Goal: Task Accomplishment & Management: Complete application form

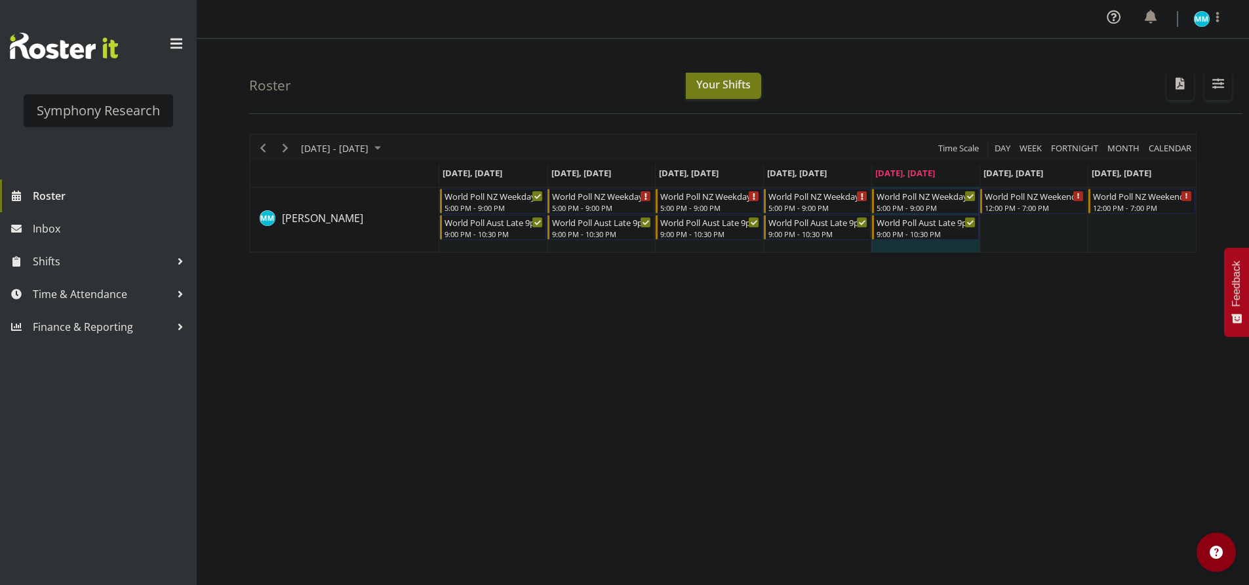
click at [801, 416] on div "[DATE] - [DATE] [DATE] Day Week Fortnight Month calendar Month Agenda Time Scal…" at bounding box center [748, 386] width 999 height 524
click at [282, 146] on span "Next" at bounding box center [285, 148] width 16 height 16
click at [681, 343] on div "[DATE] - [DATE] [DATE] Day Week Fortnight Month calendar Month Agenda Time Scal…" at bounding box center [748, 386] width 999 height 524
click at [292, 146] on span "Next" at bounding box center [285, 148] width 16 height 16
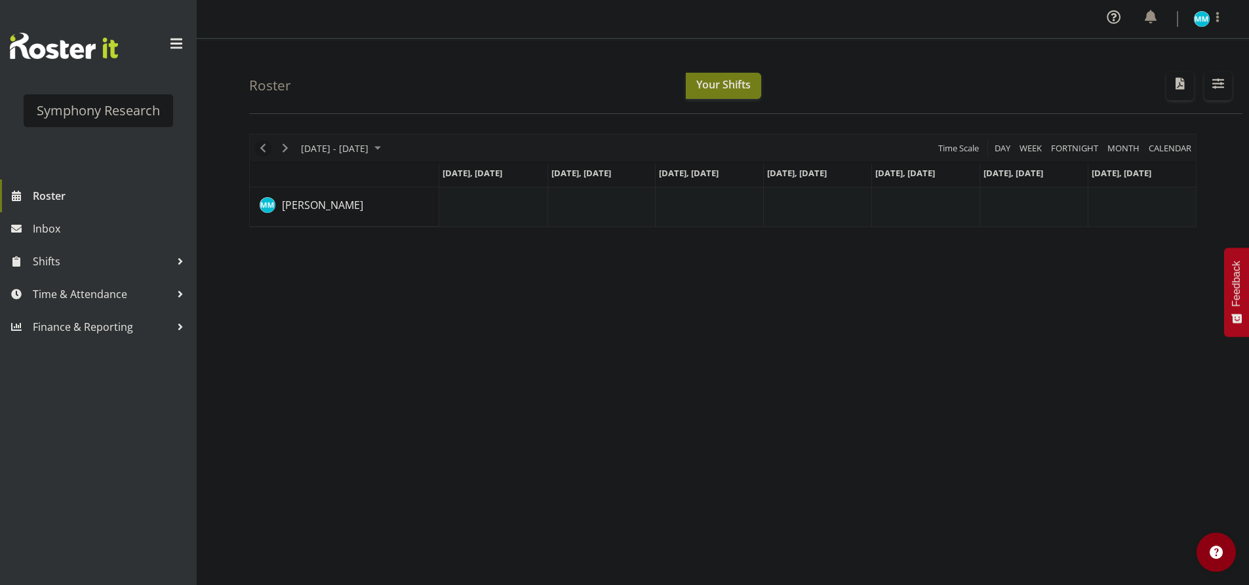
click at [267, 150] on span "Previous" at bounding box center [263, 148] width 16 height 16
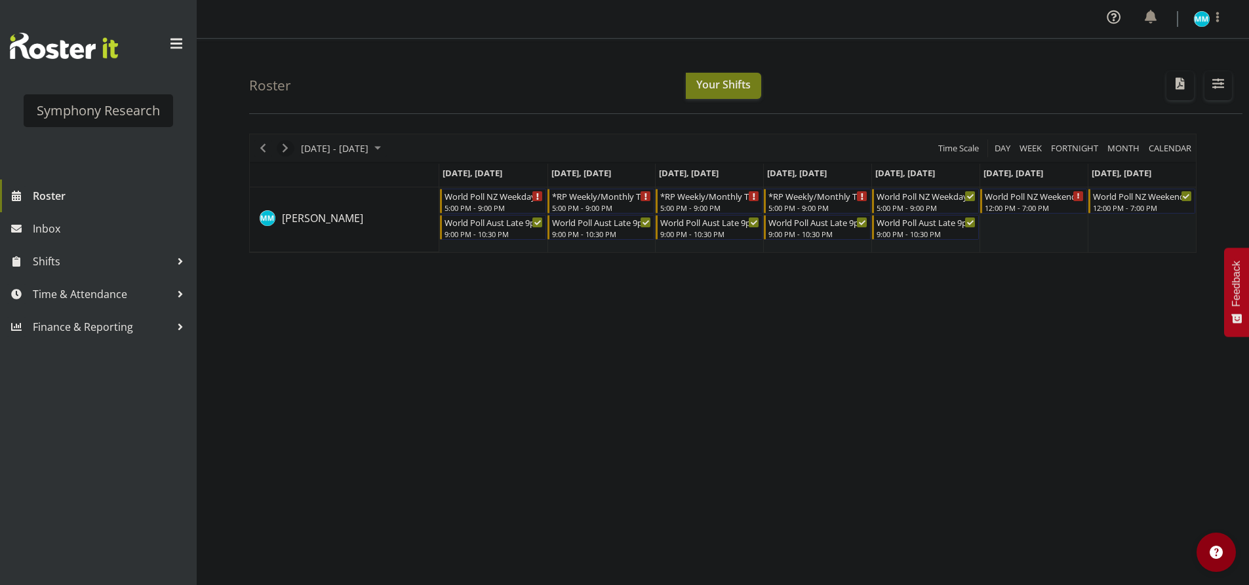
click at [291, 151] on span "Next" at bounding box center [285, 148] width 16 height 16
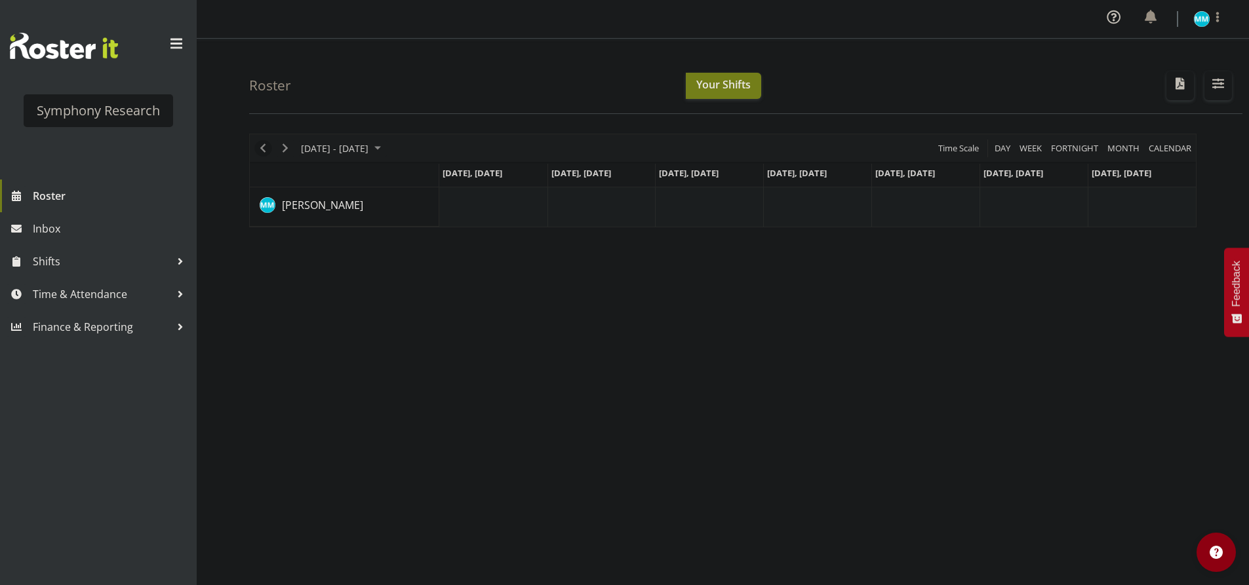
click at [267, 155] on span "Previous" at bounding box center [263, 148] width 16 height 16
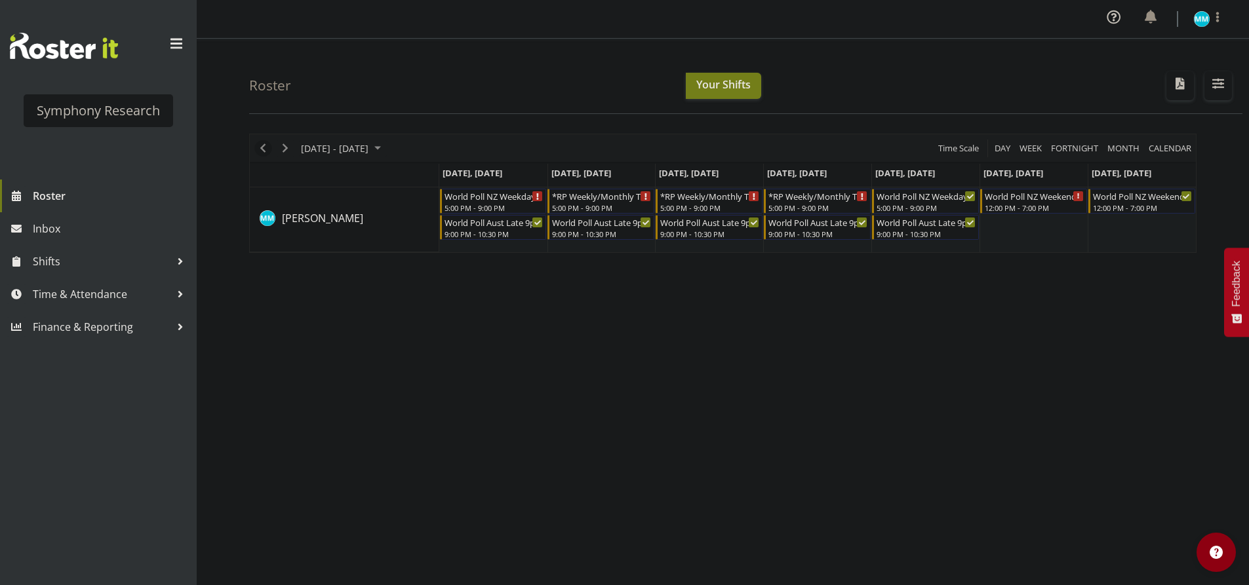
click at [259, 154] on span "Previous" at bounding box center [263, 148] width 16 height 16
click at [259, 153] on span "Previous" at bounding box center [263, 148] width 16 height 16
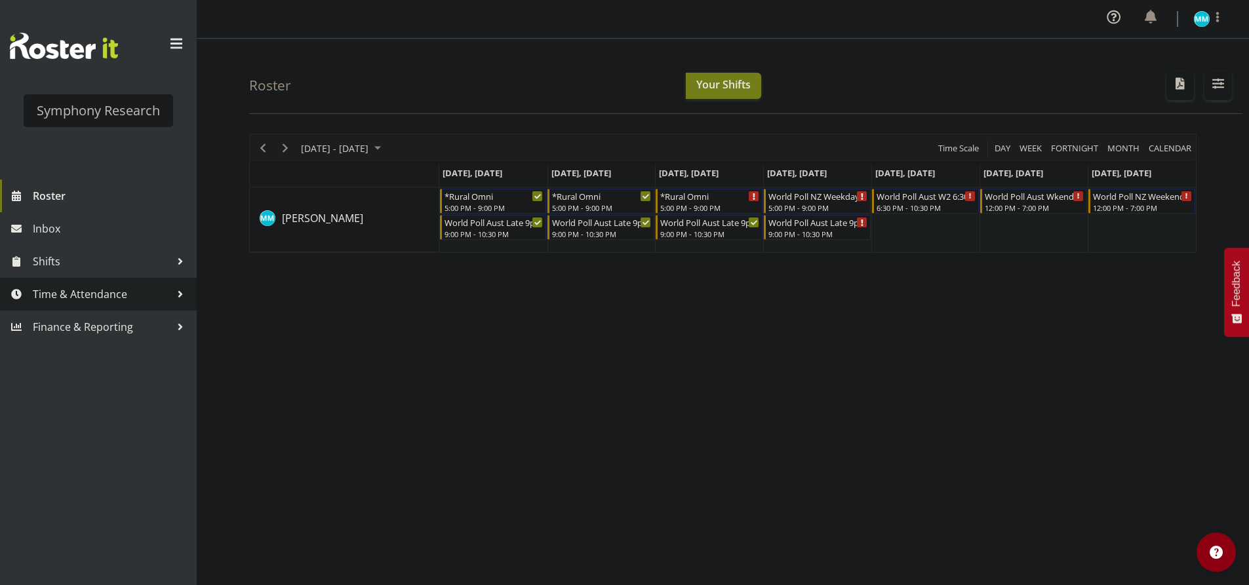
click at [127, 282] on link "Time & Attendance" at bounding box center [98, 294] width 197 height 33
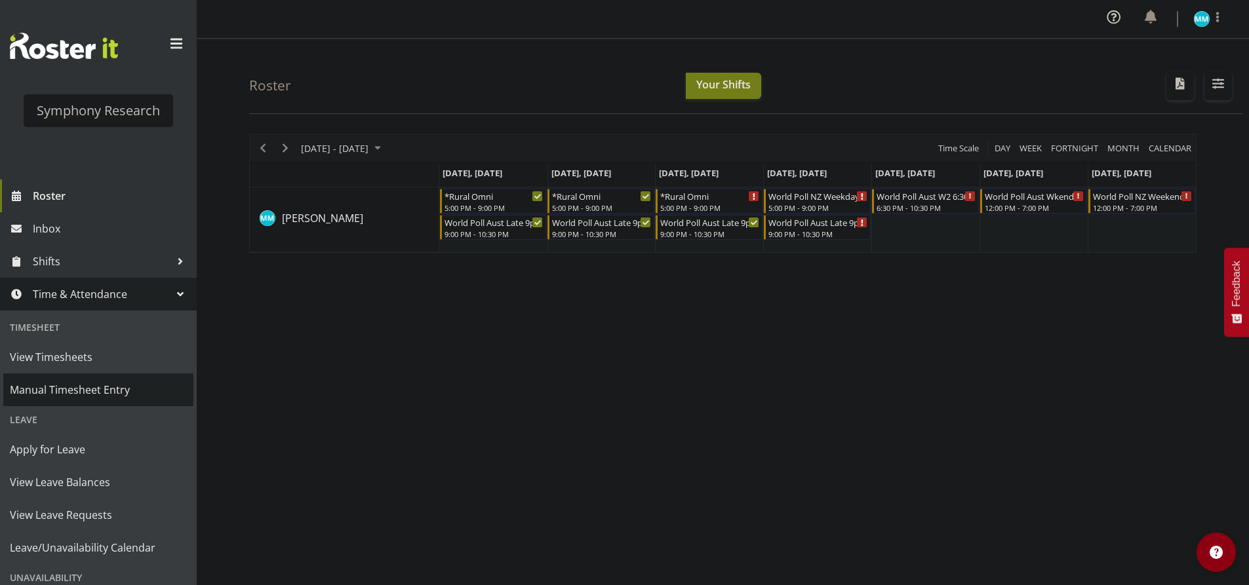
click at [117, 383] on span "Manual Timesheet Entry" at bounding box center [98, 390] width 177 height 20
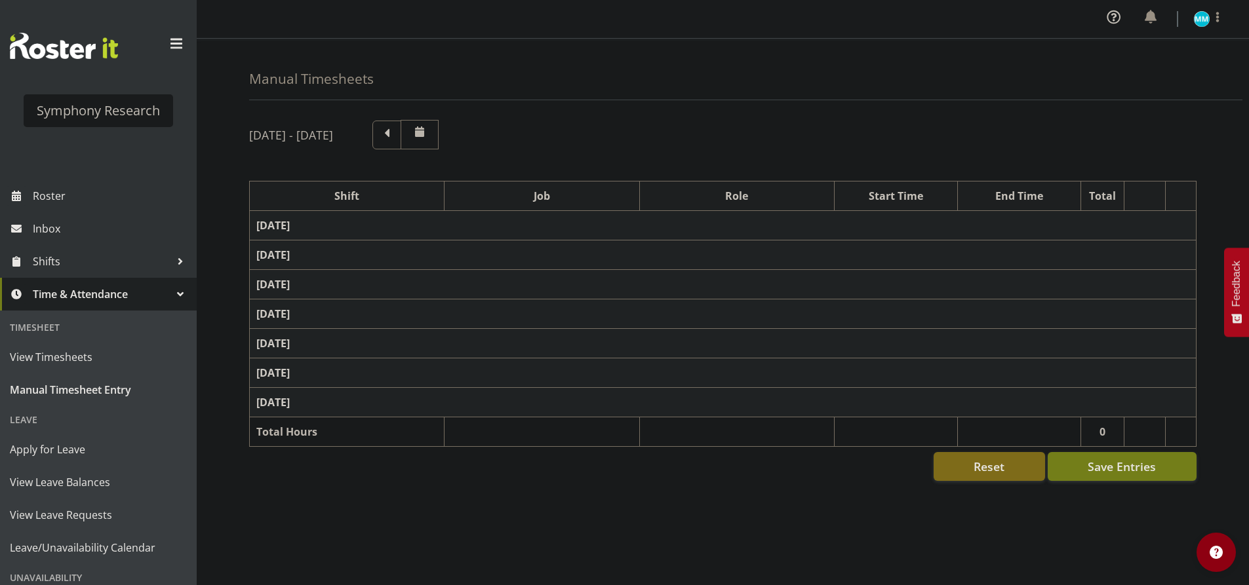
select select "41604"
select select "10527"
select select "47"
select select "56692"
select select "10499"
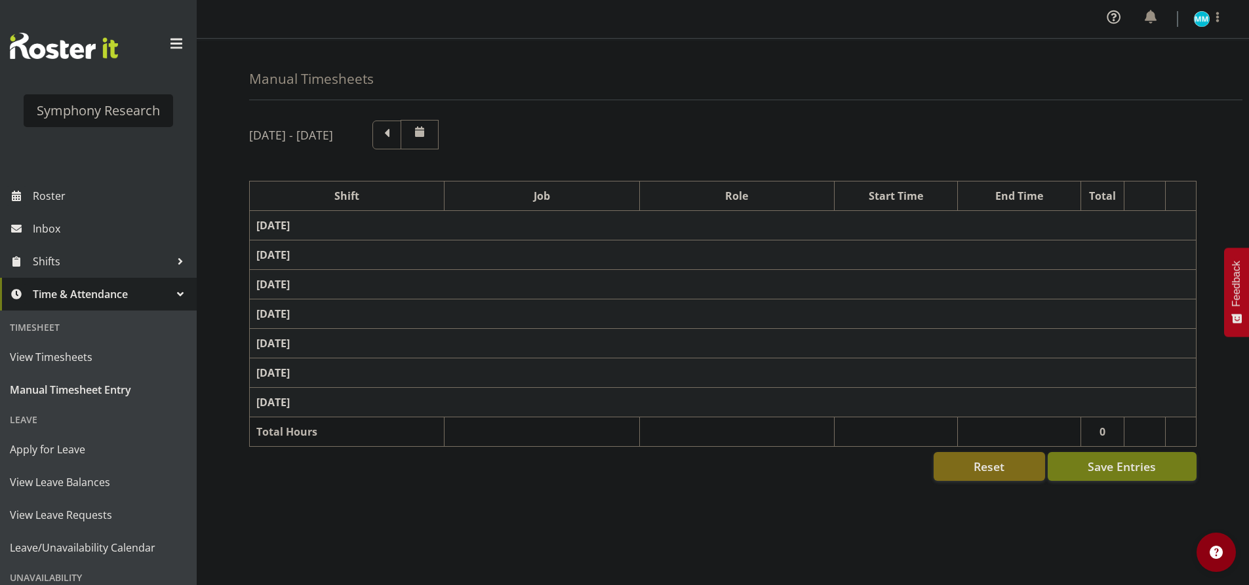
select select "47"
select select "56692"
select select "10499"
select select "47"
select select "57853"
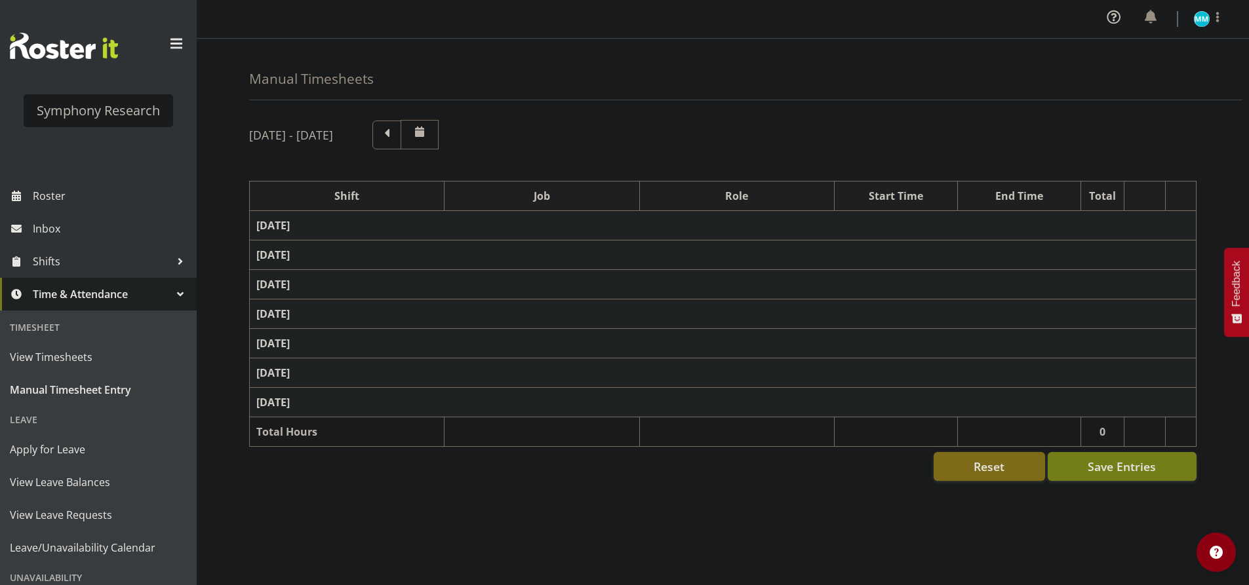
select select "10536"
select select "47"
select select "57511"
select select "10499"
select select "47"
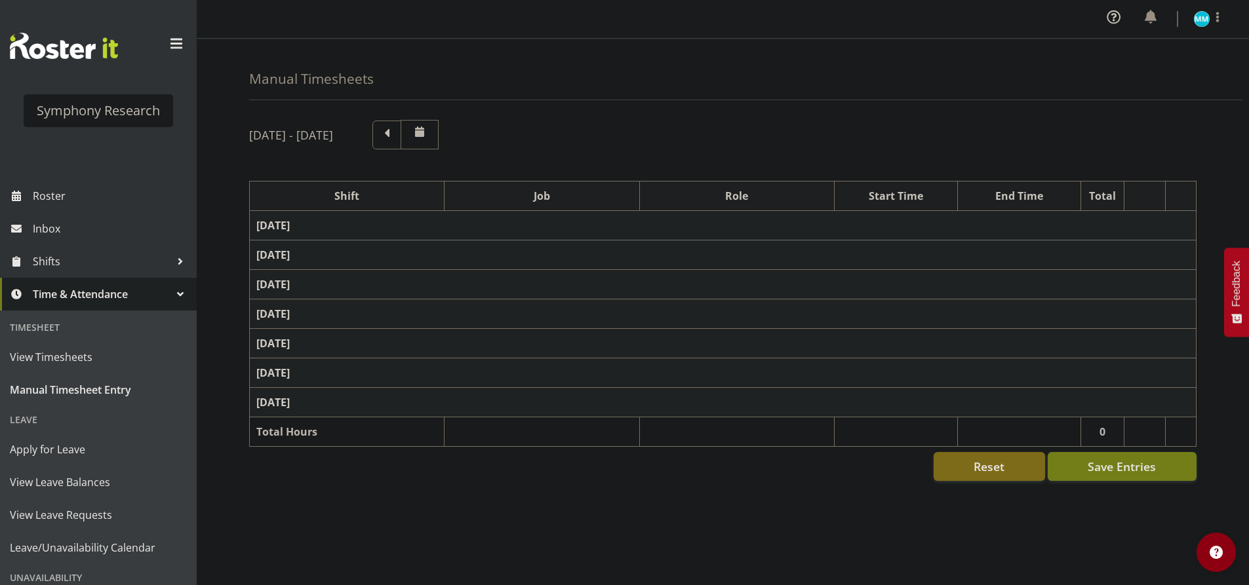
select select "41604"
select select "10527"
select select "47"
select select "56692"
select select "10499"
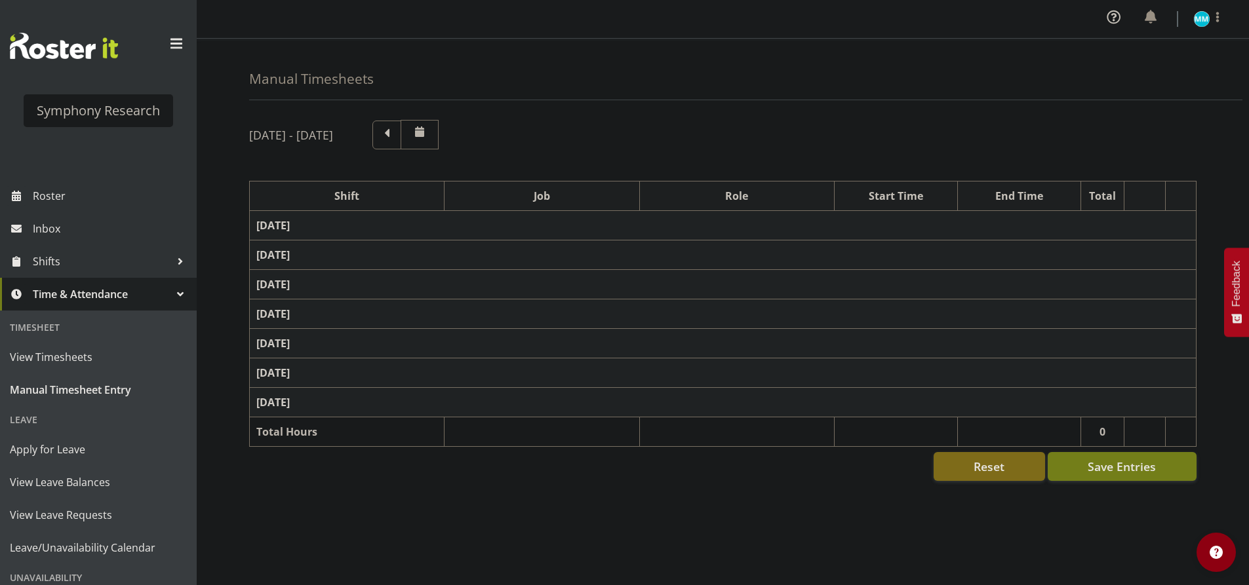
select select "47"
select select "56692"
select select "10499"
select select "47"
select select "41604"
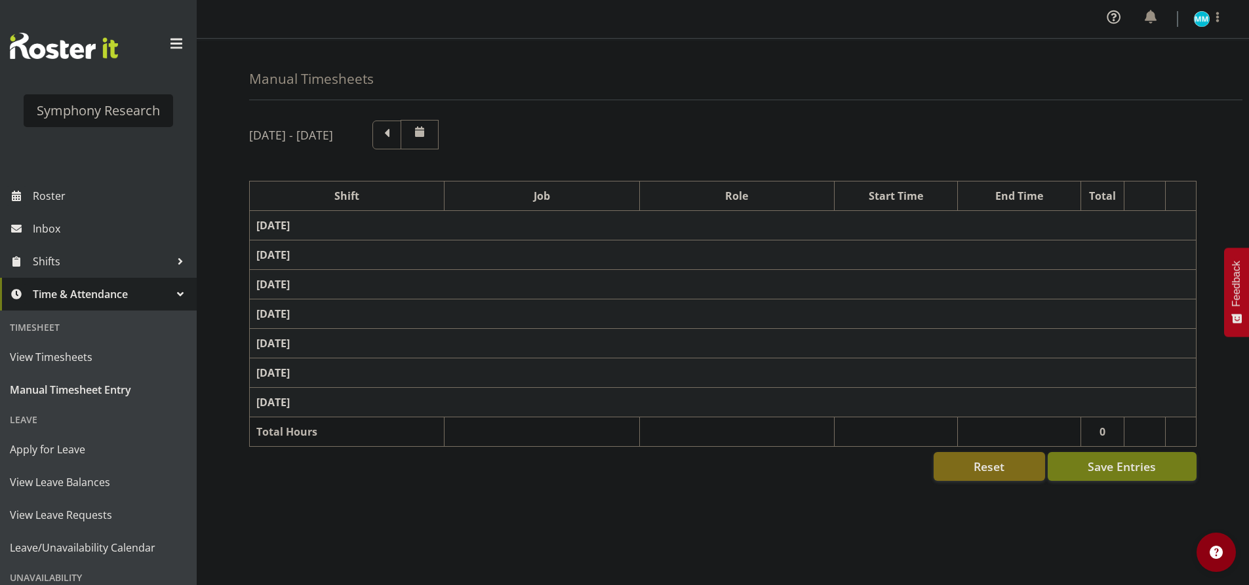
select select "10527"
select select "47"
select select "56692"
select select "10499"
select select "47"
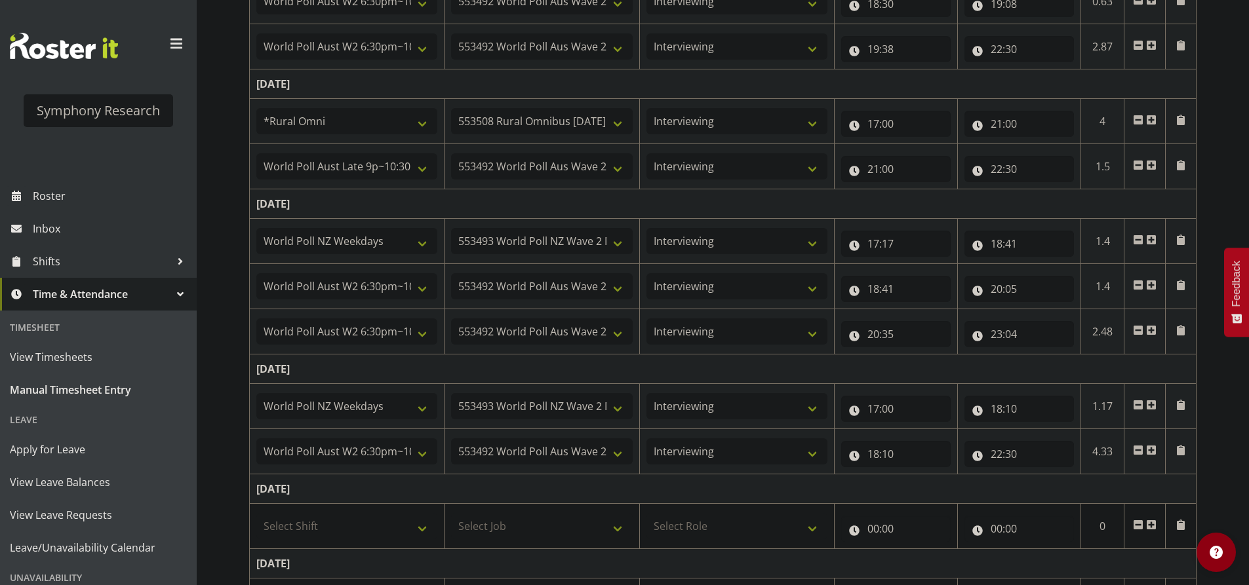
scroll to position [110, 0]
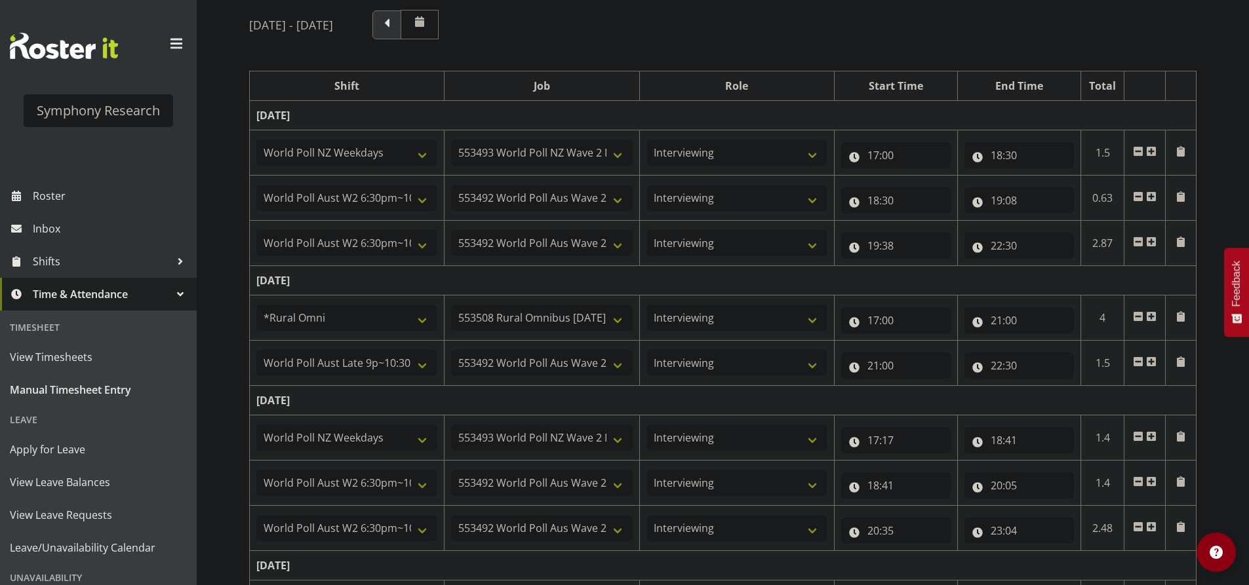
click at [401, 33] on span at bounding box center [386, 24] width 29 height 29
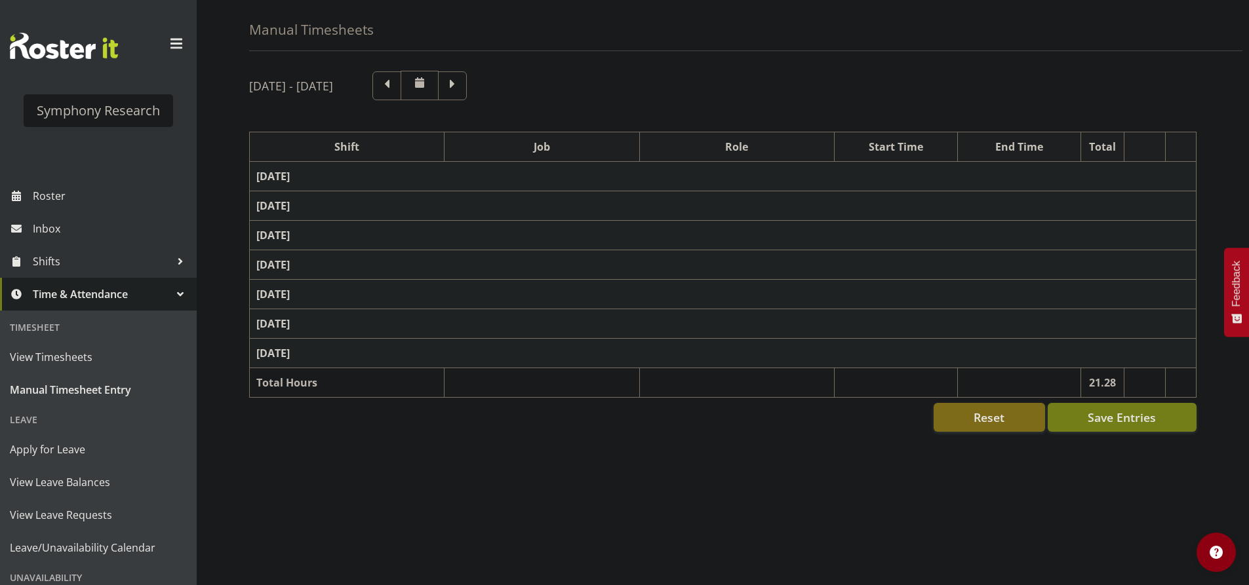
select select "57511"
select select "10499"
select select "47"
select select "57511"
select select "10499"
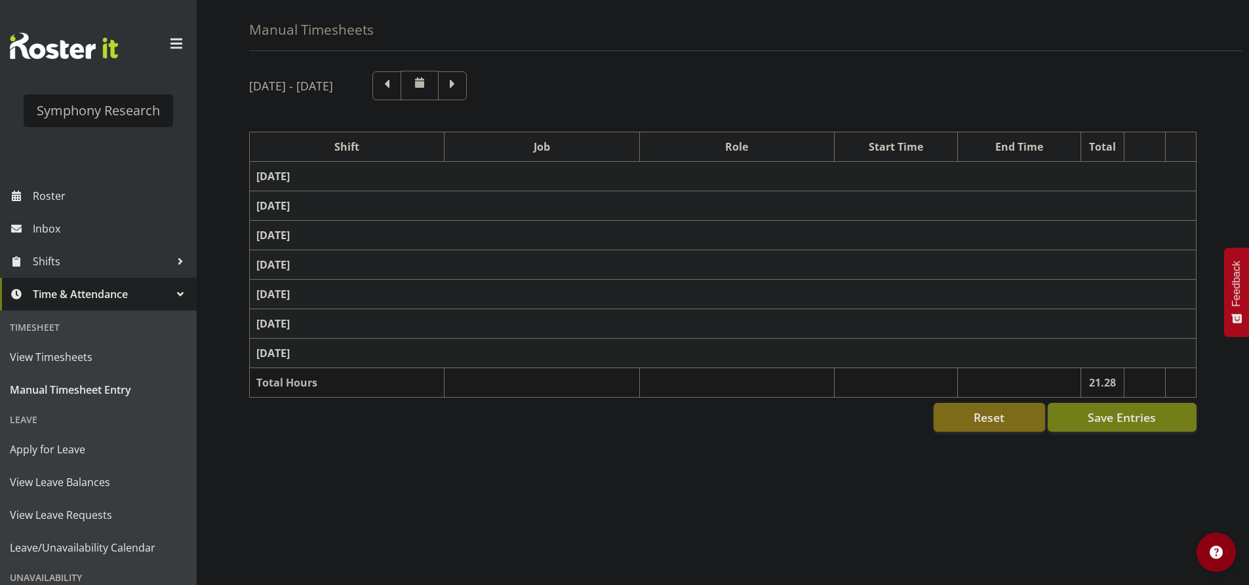
select select "47"
select select "57853"
select select "10536"
select select "47"
select select "57511"
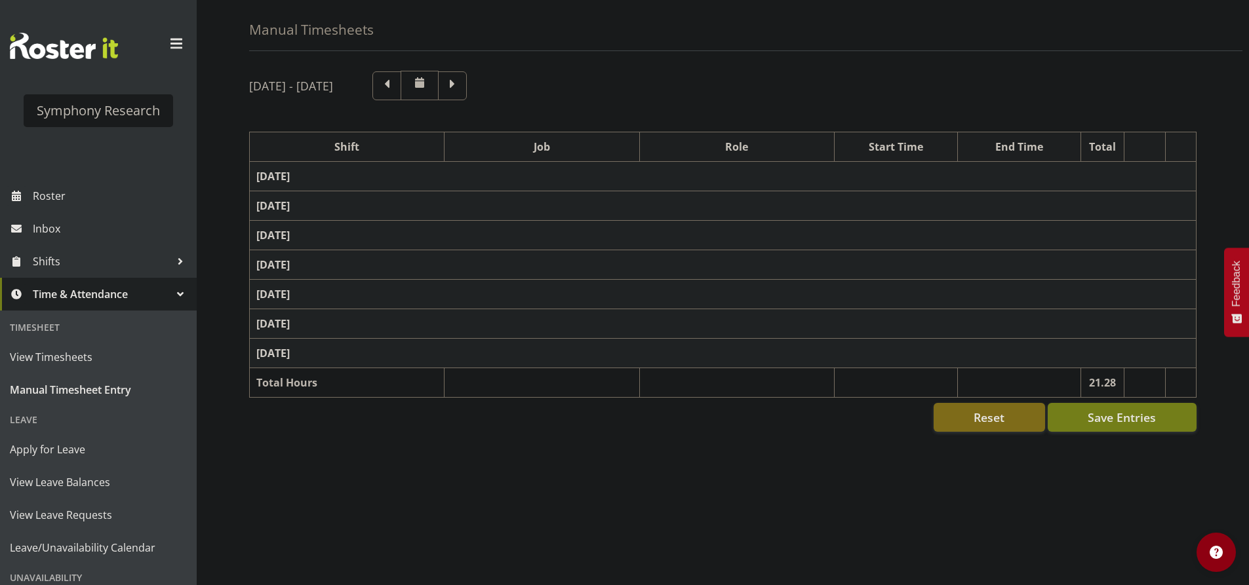
select select "10499"
select select "47"
select select "57853"
select select "10536"
select select "47"
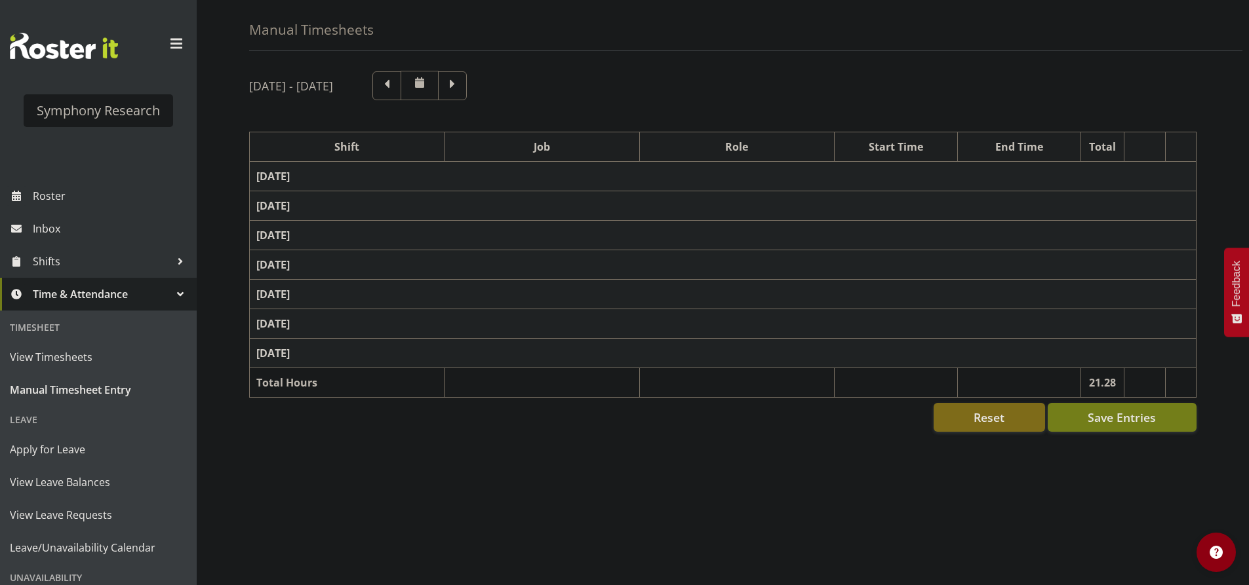
select select "57511"
select select "10499"
select select "47"
select select "57853"
select select "10536"
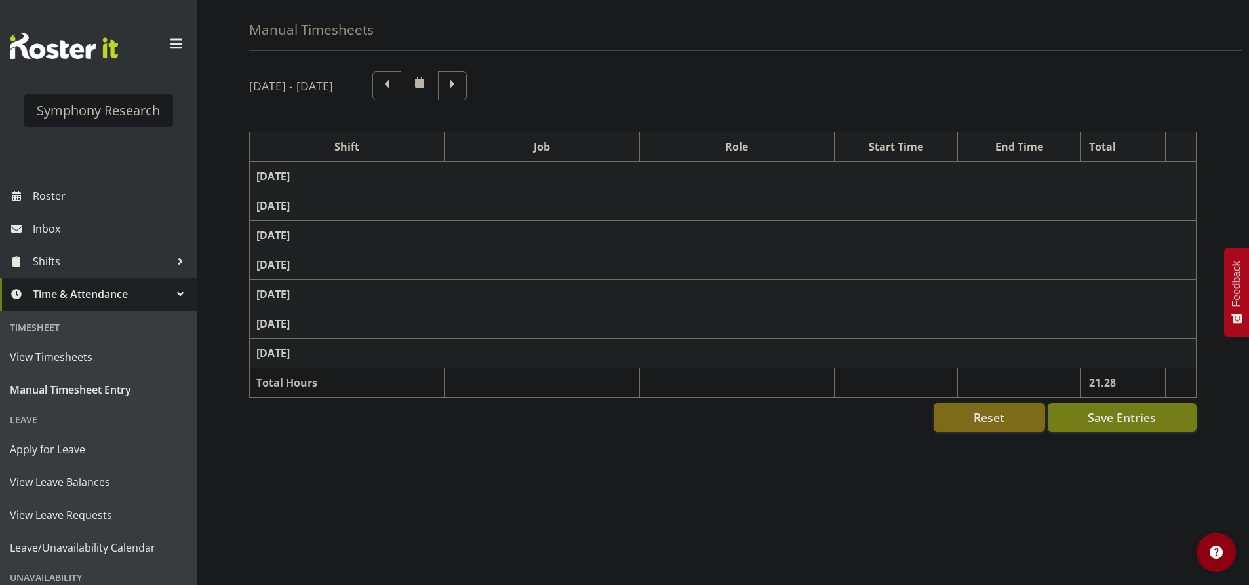
select select "47"
select select "41604"
select select "10527"
select select "47"
select select "57511"
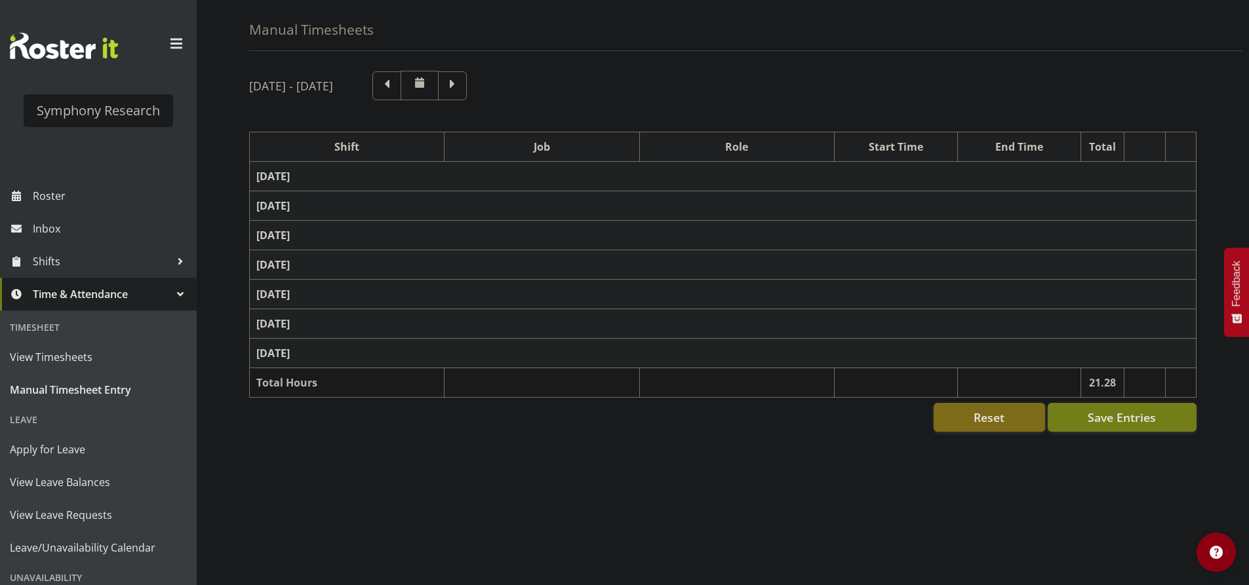
select select "10499"
select select "47"
select select "56692"
select select "10527"
select select "47"
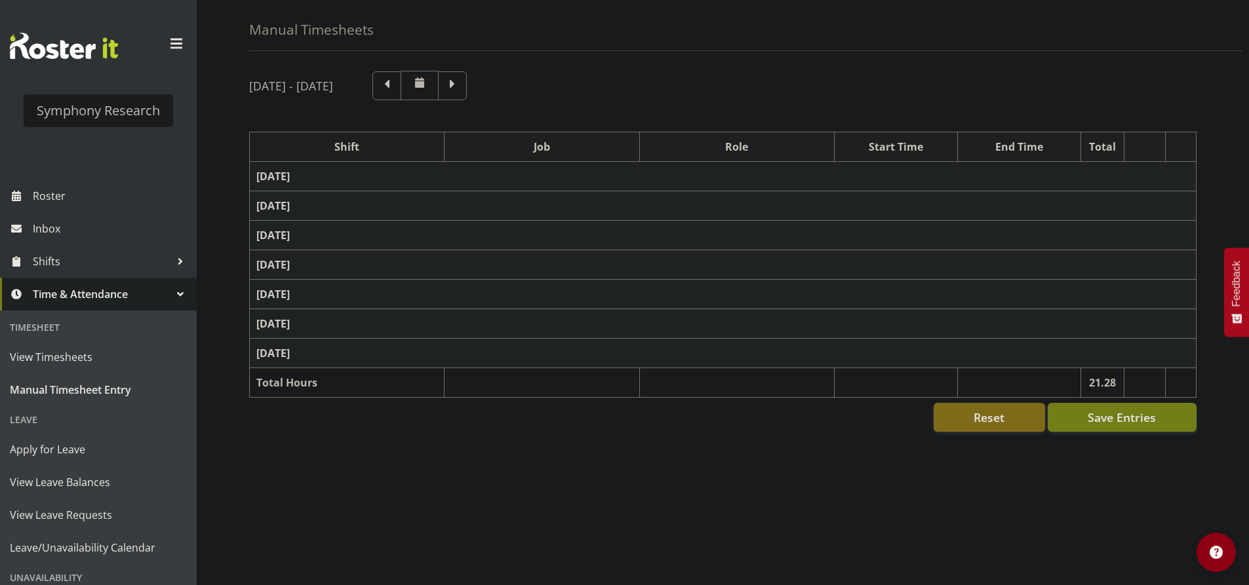
select select "57511"
select select "10499"
select select "47"
select select "41319"
select select "10527"
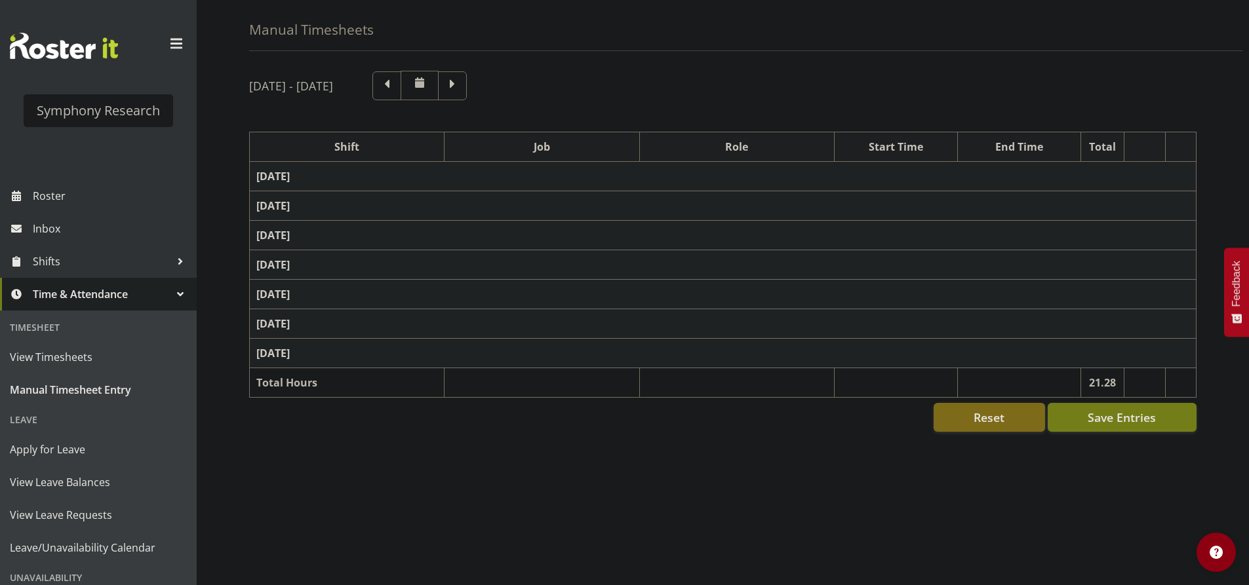
select select "47"
select select "11547"
select select "10499"
select select "47"
select select "11547"
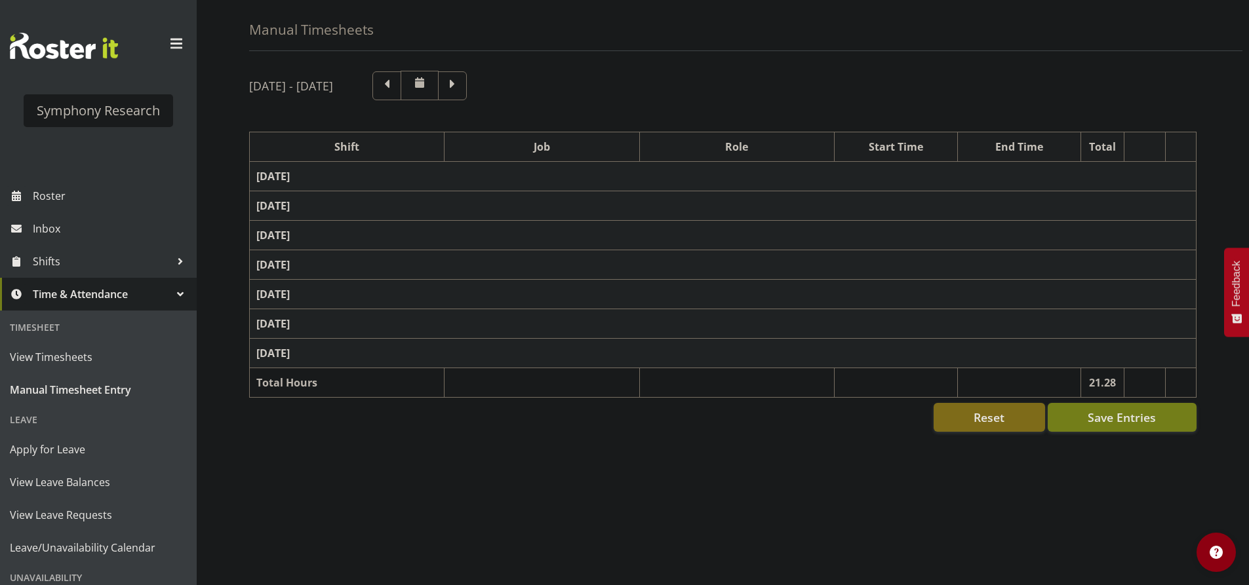
select select "10499"
select select "47"
select select "41319"
select select "10527"
select select "47"
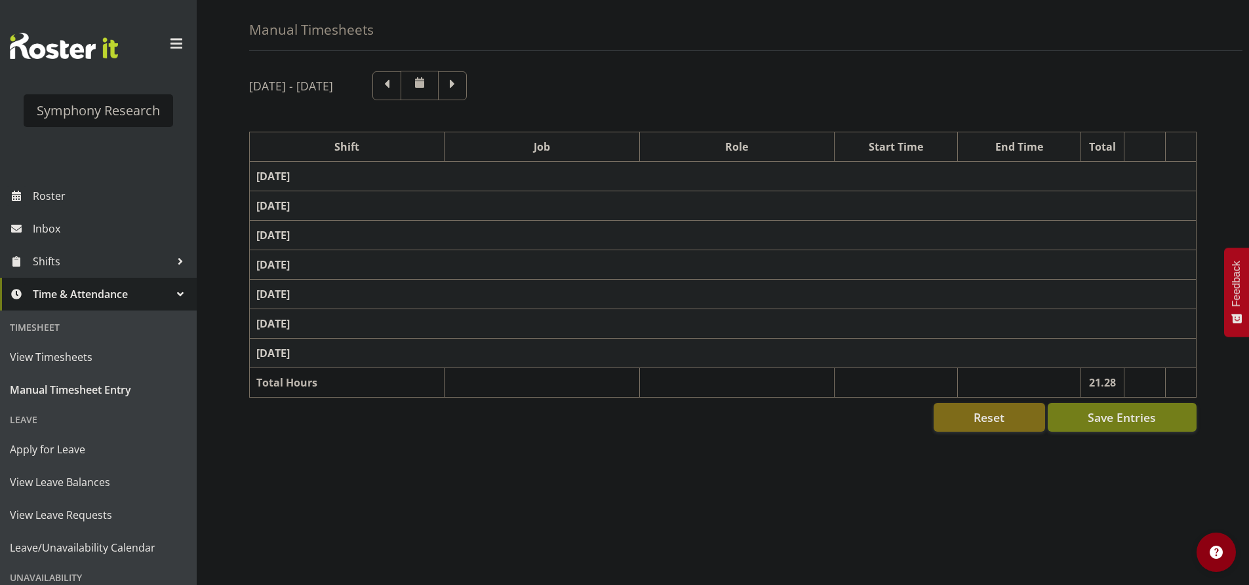
select select "11547"
select select "10499"
select select "47"
select select "11547"
select select "10499"
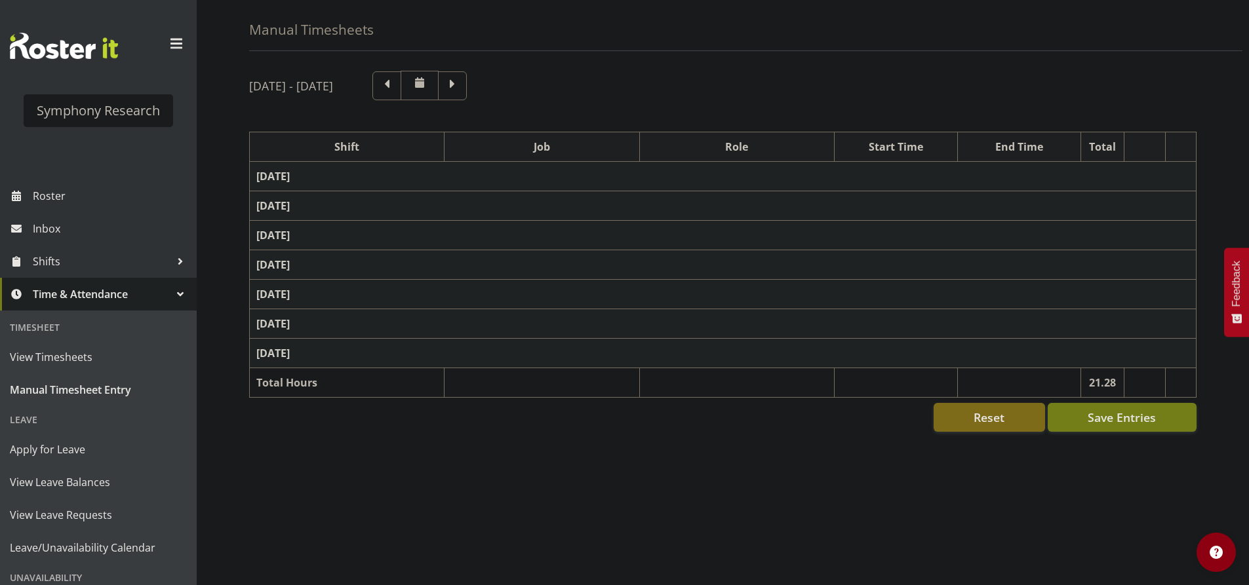
select select "47"
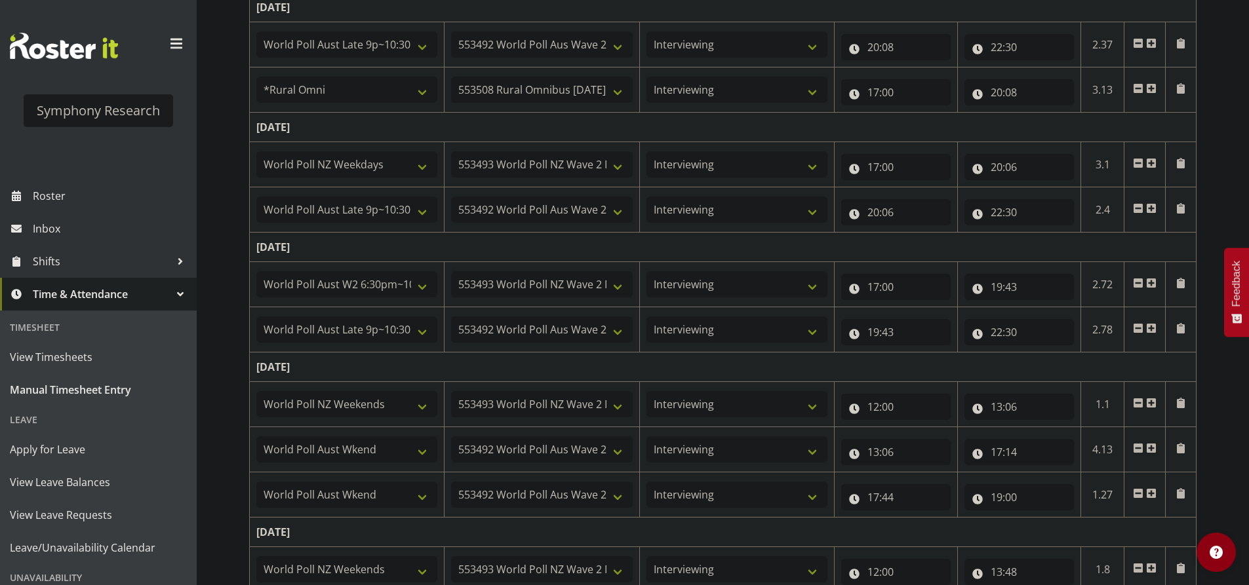
scroll to position [684, 0]
